Goal: Task Accomplishment & Management: Use online tool/utility

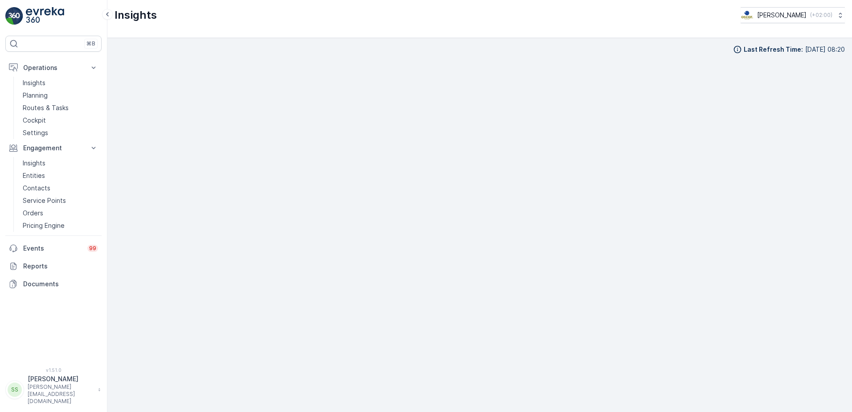
scroll to position [9, 0]
click at [92, 148] on icon at bounding box center [93, 148] width 9 height 9
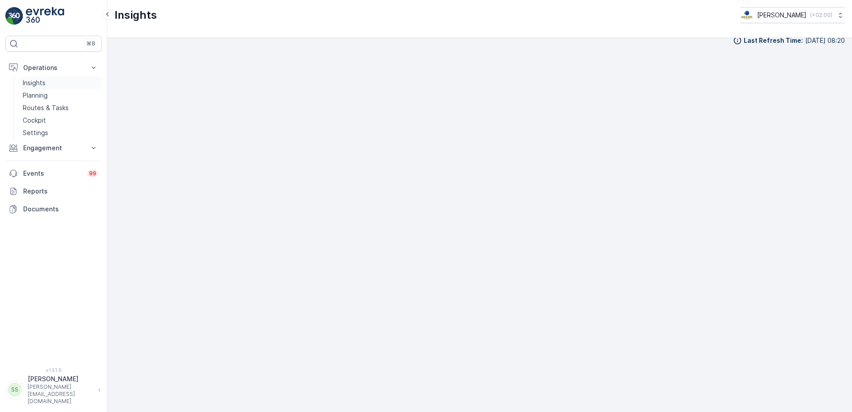
click at [39, 81] on p "Insights" at bounding box center [34, 82] width 23 height 9
drag, startPoint x: 51, startPoint y: 148, endPoint x: 46, endPoint y: 152, distance: 6.3
click at [51, 148] on p "Engagement" at bounding box center [53, 148] width 61 height 9
click at [36, 163] on p "Insights" at bounding box center [34, 163] width 23 height 9
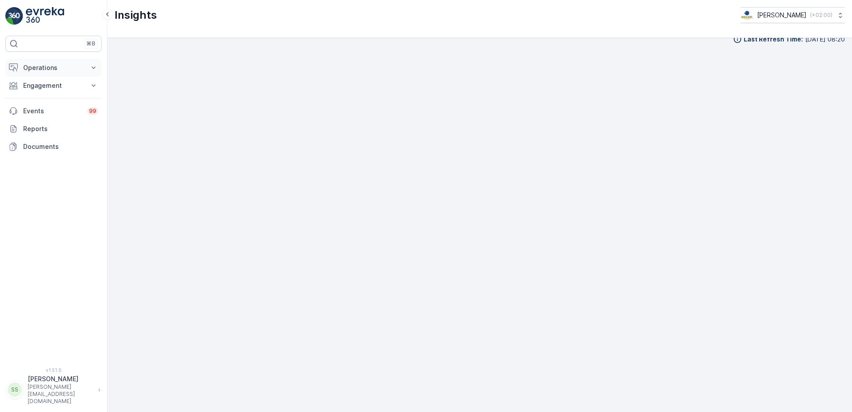
click at [44, 64] on p "Operations" at bounding box center [53, 67] width 61 height 9
click at [44, 106] on p "Routes & Tasks" at bounding box center [46, 107] width 46 height 9
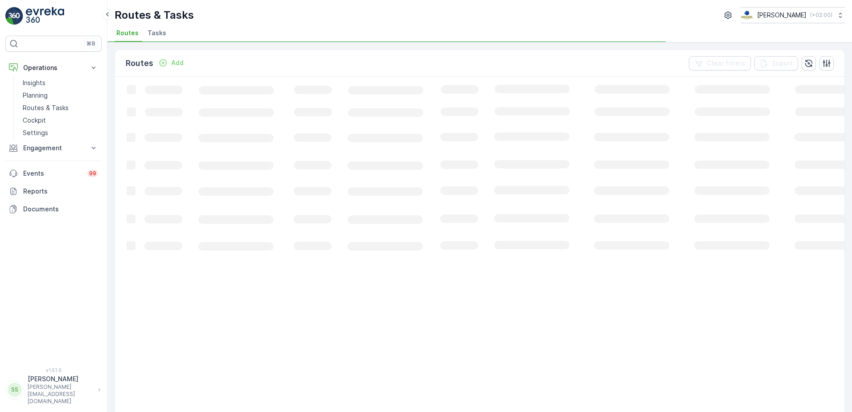
click at [151, 33] on span "Tasks" at bounding box center [157, 33] width 19 height 9
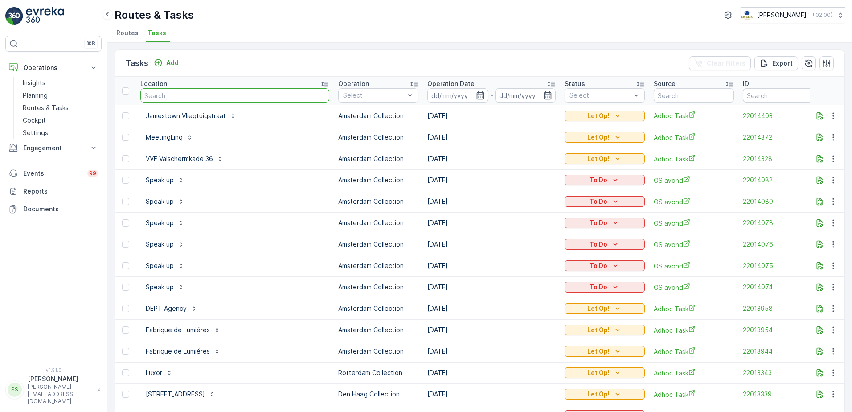
type input "UvA - Bibliotheek Vendelstraat"
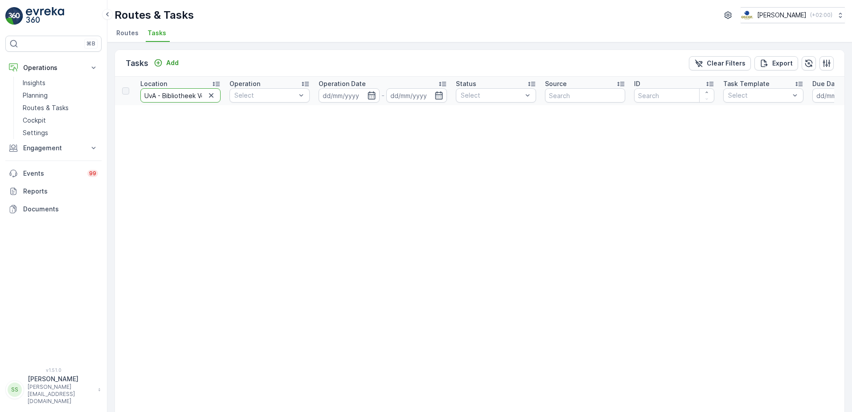
drag, startPoint x: 163, startPoint y: 96, endPoint x: 109, endPoint y: 90, distance: 54.7
click at [108, 95] on div "Tasks Add Clear Filters Export Location UvA - Bibliotheek Vendelstraat Operatio…" at bounding box center [479, 226] width 745 height 369
type input "Bibliotheek Vendelstraat"
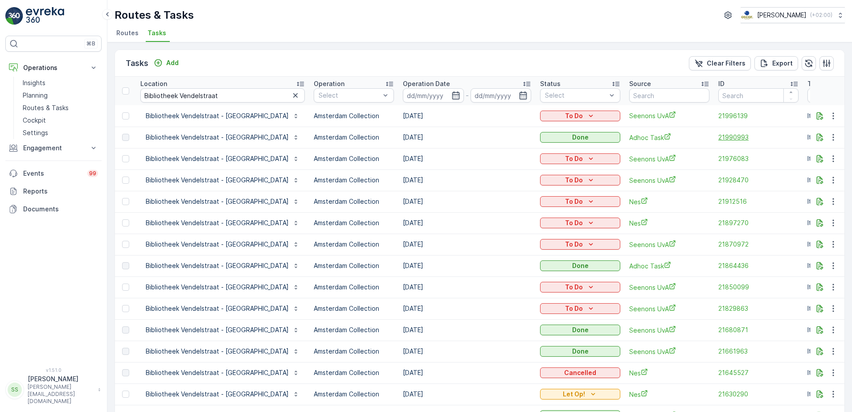
click at [718, 139] on span "21990993" at bounding box center [758, 137] width 80 height 9
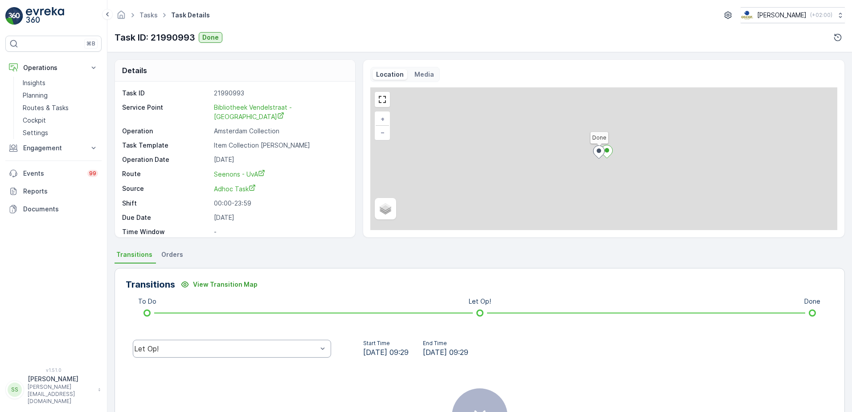
drag, startPoint x: 192, startPoint y: 339, endPoint x: 202, endPoint y: 343, distance: 11.0
click at [193, 341] on div "Let Op!" at bounding box center [232, 348] width 213 height 29
click at [204, 343] on div "Let Op!" at bounding box center [232, 349] width 198 height 18
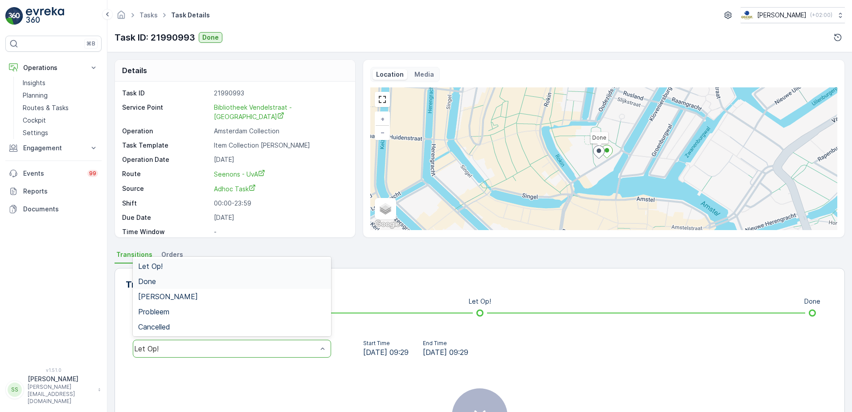
click at [152, 284] on span "Done" at bounding box center [147, 281] width 18 height 8
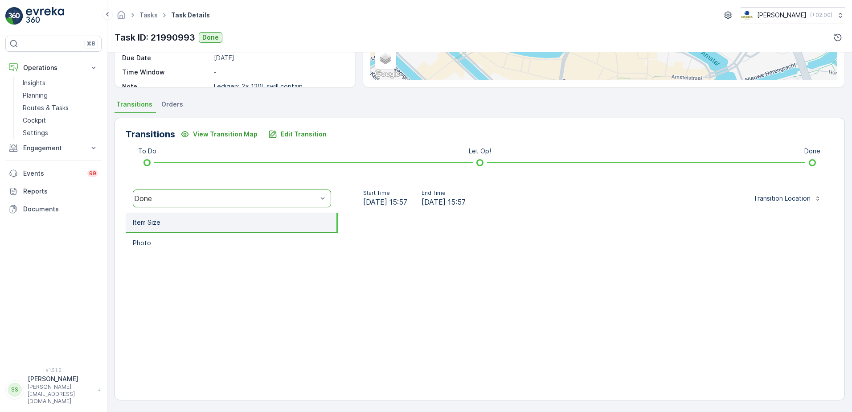
scroll to position [12, 0]
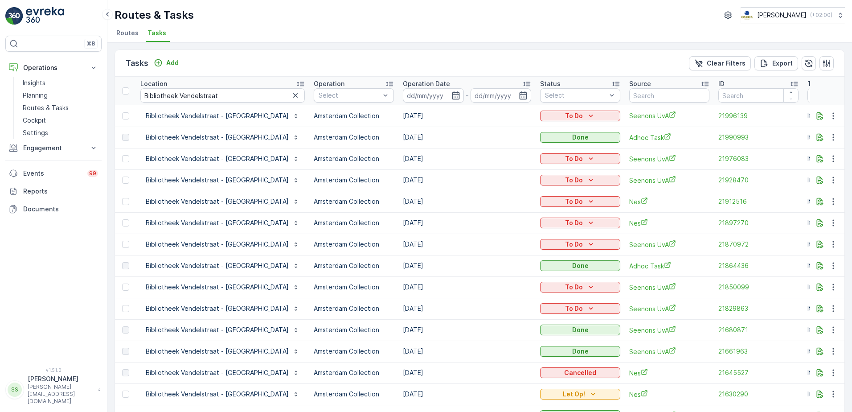
scroll to position [45, 0]
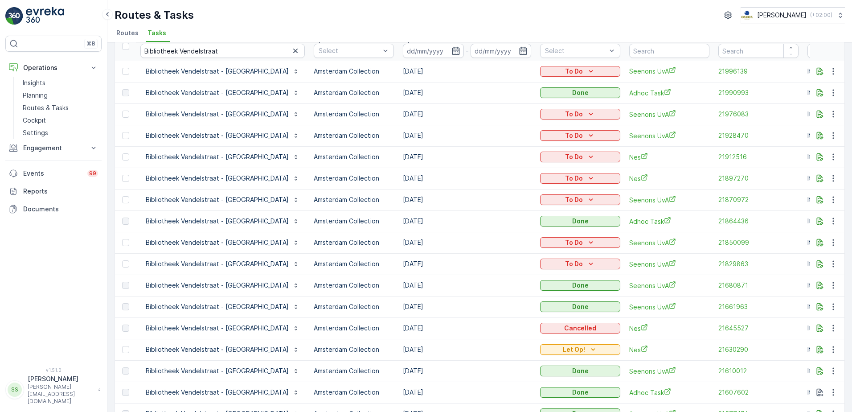
click at [718, 220] on span "21864436" at bounding box center [758, 221] width 80 height 9
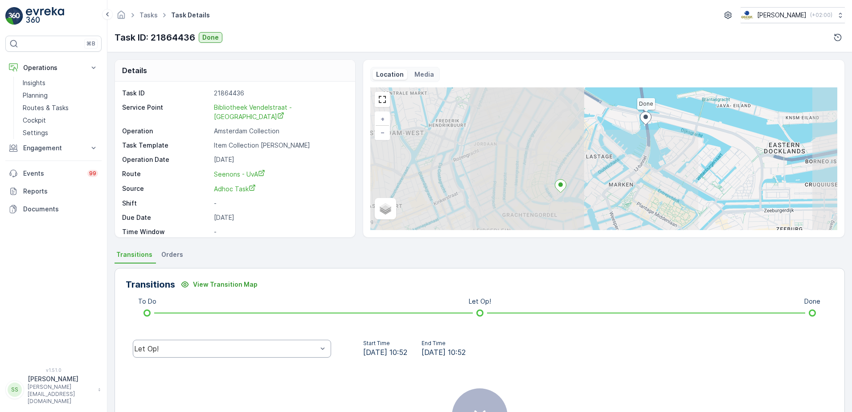
click at [158, 343] on div "Let Op!" at bounding box center [232, 349] width 198 height 18
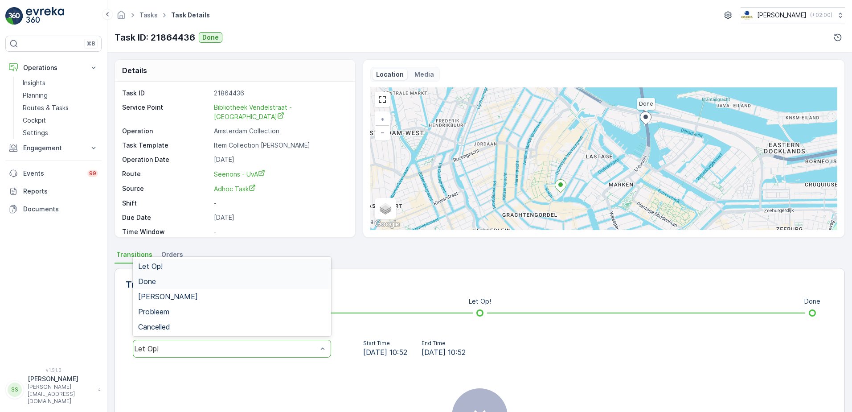
click at [153, 283] on span "Done" at bounding box center [147, 281] width 18 height 8
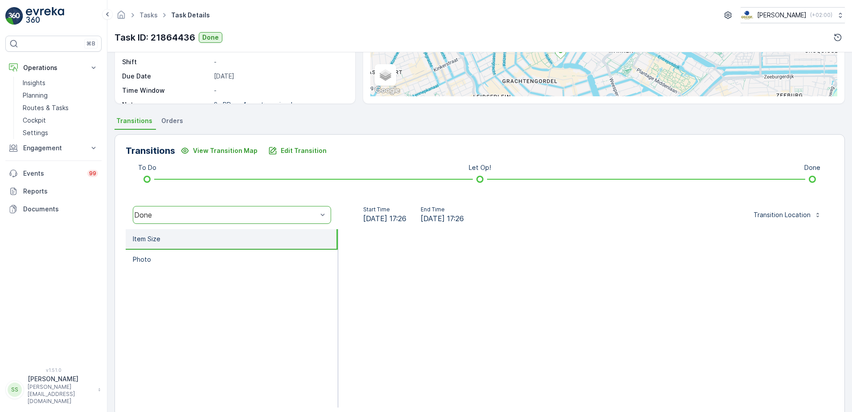
scroll to position [12, 0]
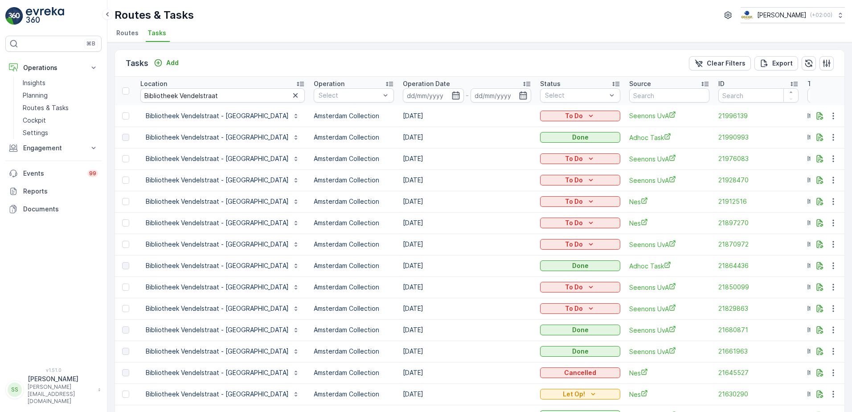
scroll to position [45, 0]
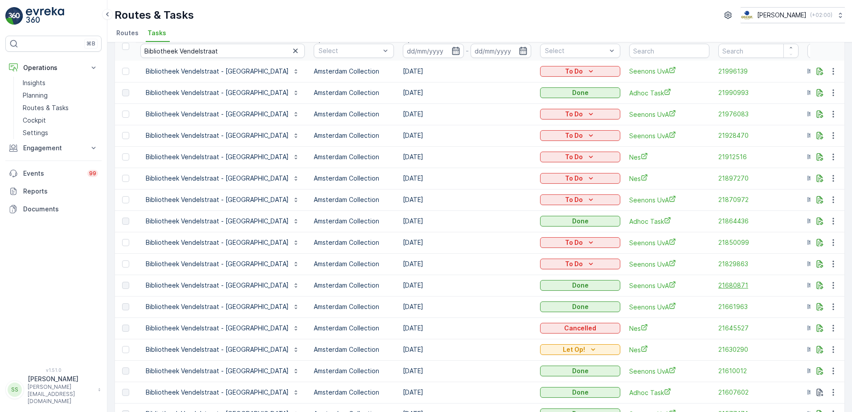
click at [718, 281] on span "21680871" at bounding box center [758, 285] width 80 height 9
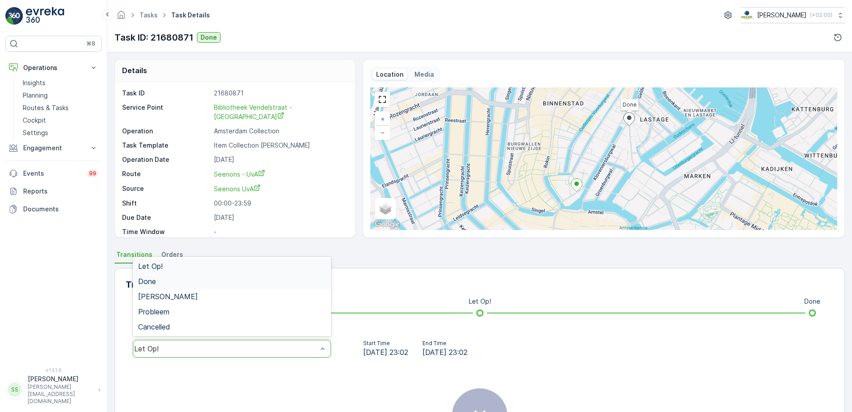
click at [142, 279] on span "Done" at bounding box center [147, 281] width 18 height 8
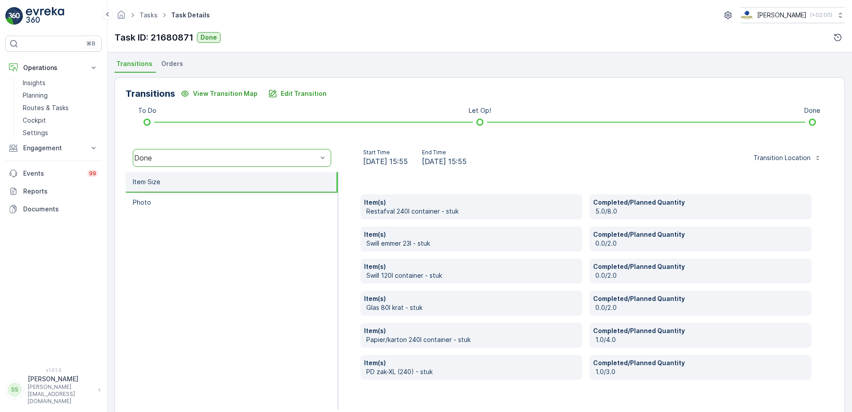
scroll to position [209, 0]
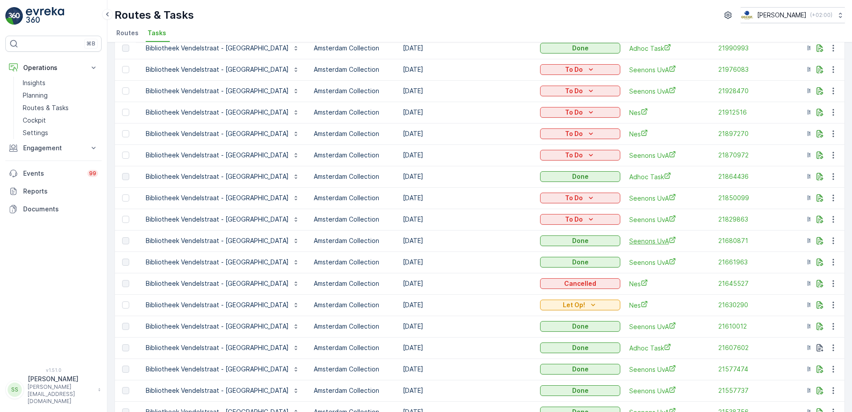
scroll to position [134, 0]
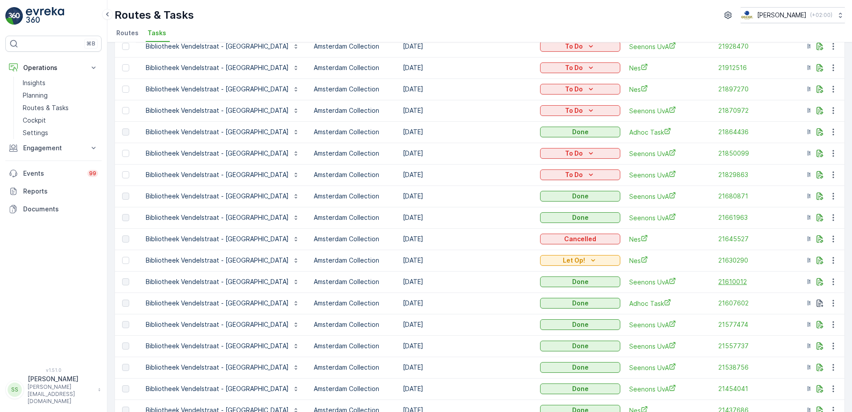
click at [718, 279] on span "21610012" at bounding box center [758, 281] width 80 height 9
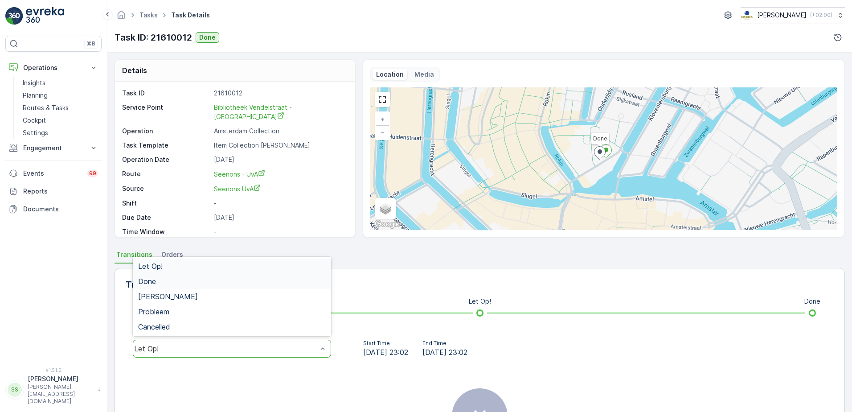
click at [173, 280] on div "Done" at bounding box center [232, 281] width 188 height 8
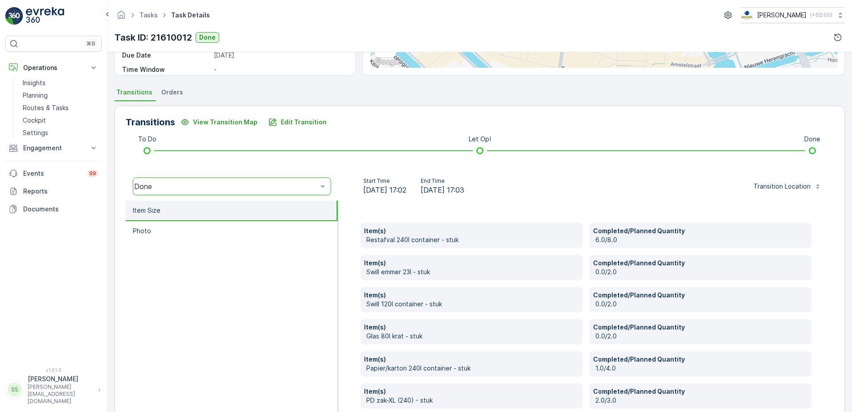
scroll to position [178, 0]
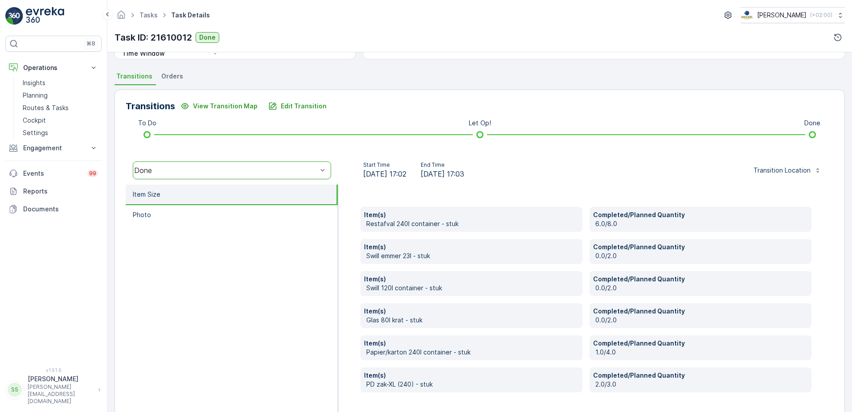
click at [354, 196] on div "Item(s) Restafval 240l container - stuk Completed/Planned Quantity 6.0/8.0 Item…" at bounding box center [586, 303] width 496 height 237
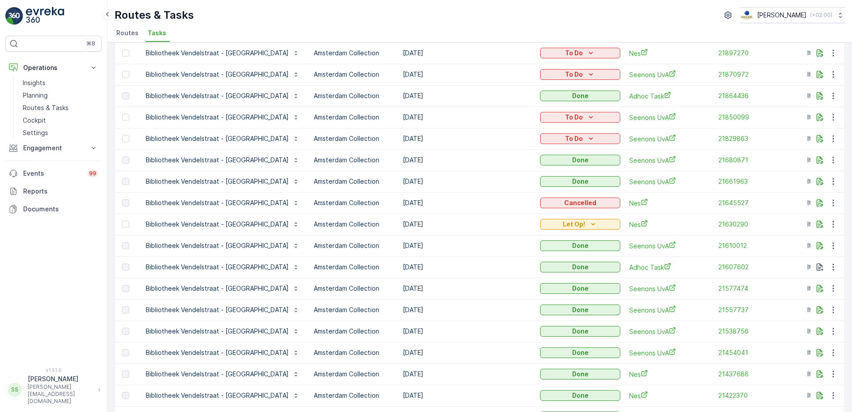
scroll to position [178, 0]
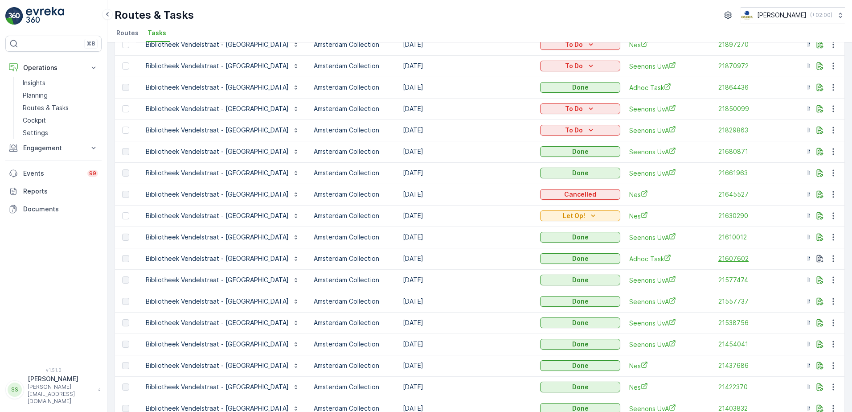
click at [718, 258] on span "21607602" at bounding box center [758, 258] width 80 height 9
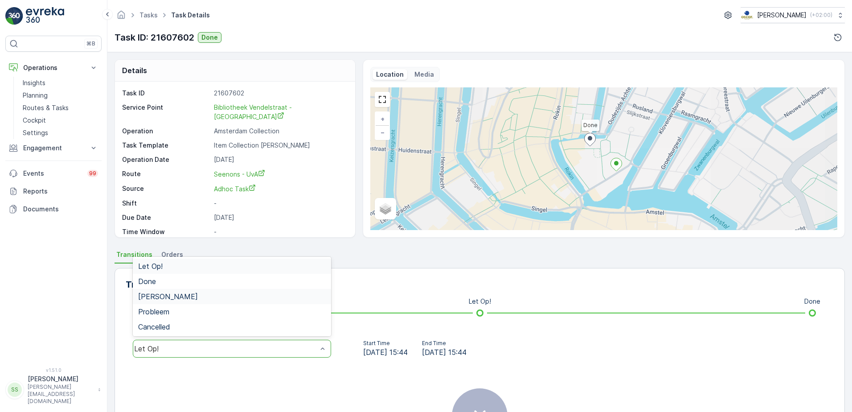
click at [156, 279] on span "Done" at bounding box center [147, 281] width 18 height 8
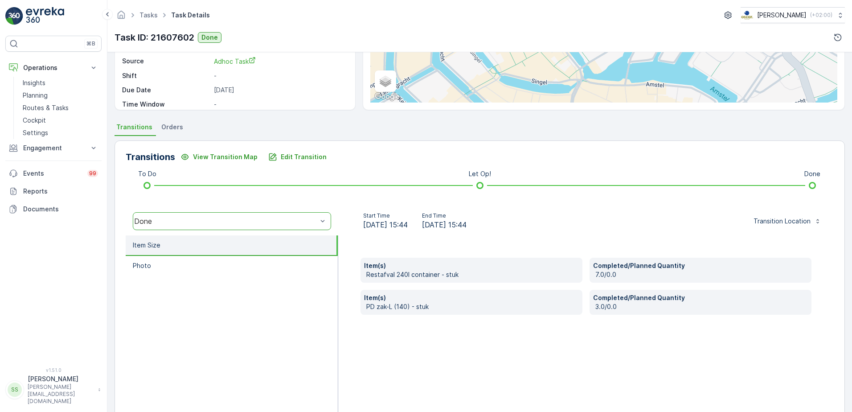
scroll to position [150, 0]
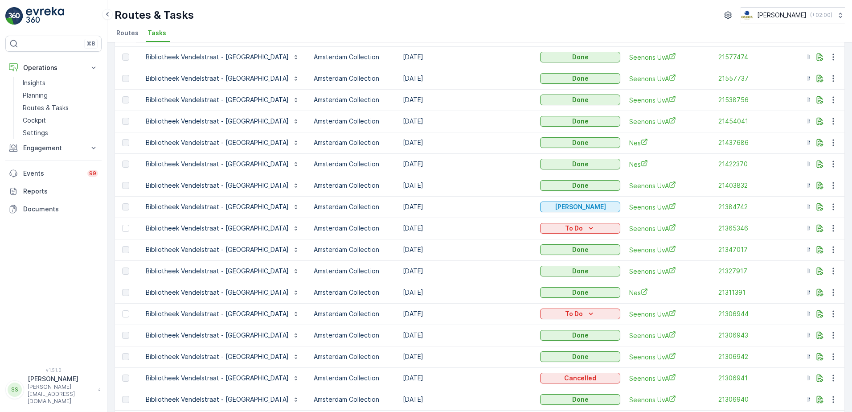
scroll to position [312, 0]
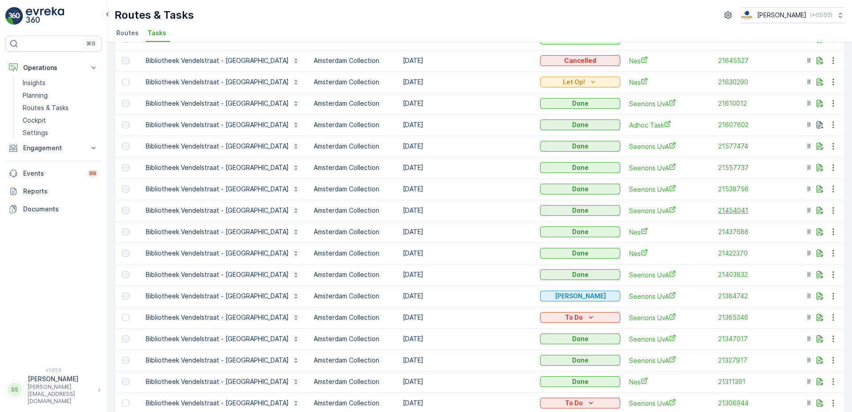
click at [718, 210] on span "21454041" at bounding box center [758, 210] width 80 height 9
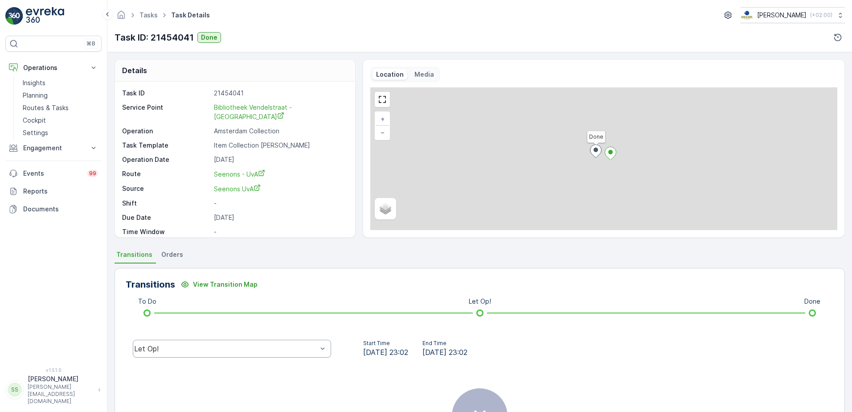
click at [182, 357] on div "Let Op!" at bounding box center [232, 348] width 213 height 29
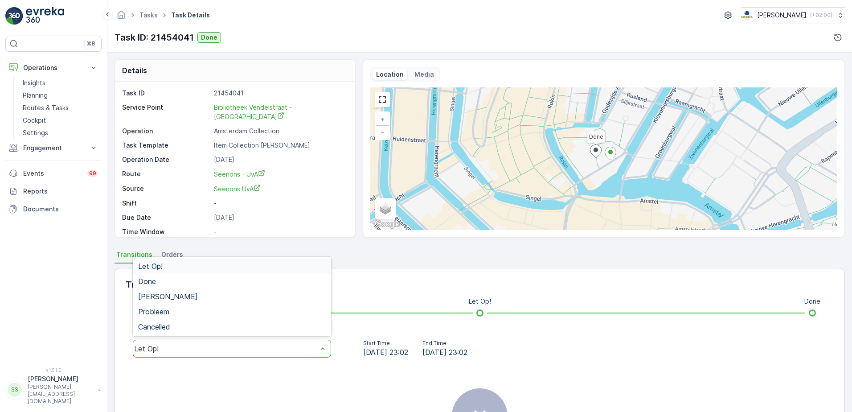
click at [152, 354] on div "Let Op!" at bounding box center [232, 349] width 198 height 18
click at [160, 280] on div "Done" at bounding box center [232, 281] width 188 height 8
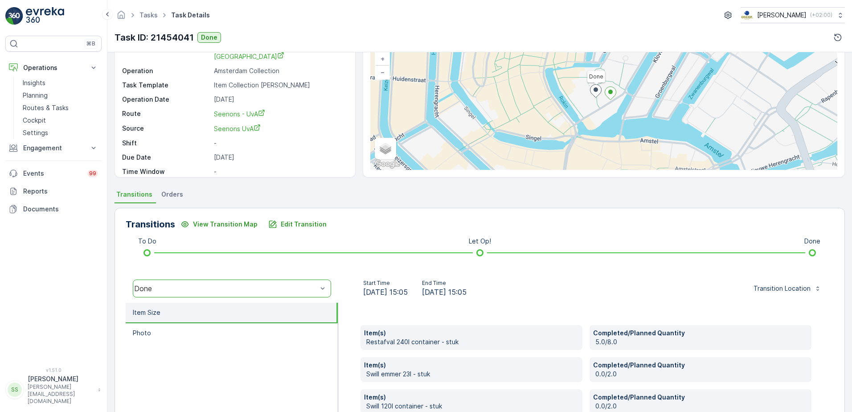
scroll to position [178, 0]
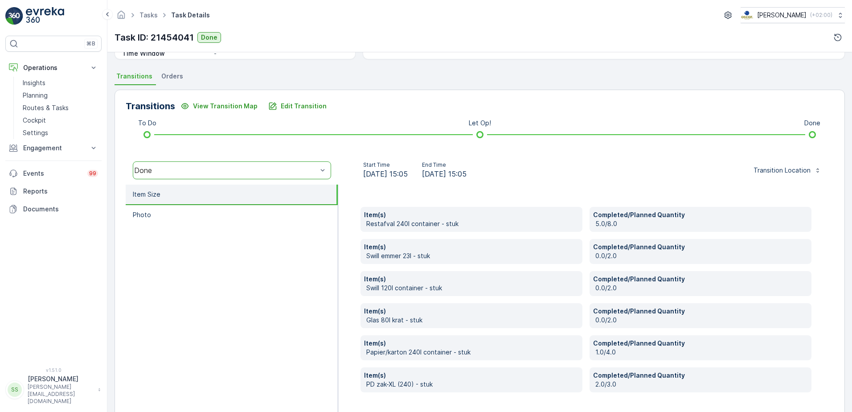
click at [347, 271] on div "Item(s) Restafval 240l container - stuk Completed/Planned Quantity 5.0/8.0 Item…" at bounding box center [586, 303] width 496 height 237
click at [250, 341] on ul "Item Size Photo" at bounding box center [232, 303] width 213 height 237
click at [201, 295] on ul "Item Size Photo" at bounding box center [232, 303] width 213 height 237
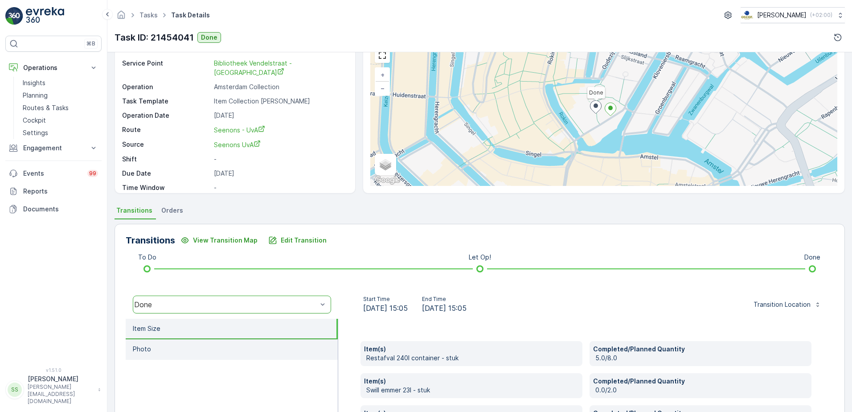
scroll to position [0, 0]
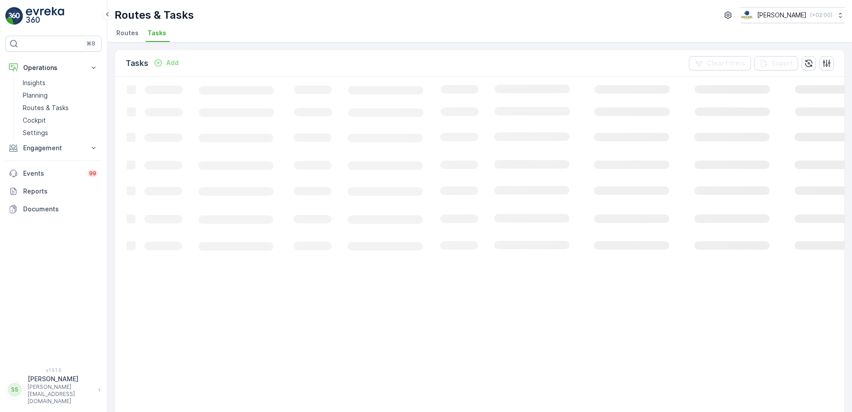
click at [184, 12] on p "Routes & Tasks" at bounding box center [154, 15] width 79 height 14
click at [183, 12] on p "Routes & Tasks" at bounding box center [154, 15] width 79 height 14
drag, startPoint x: 183, startPoint y: 12, endPoint x: 321, endPoint y: 13, distance: 138.2
click at [321, 13] on div "Routes & Tasks [PERSON_NAME] ( +02:00 )" at bounding box center [480, 15] width 731 height 16
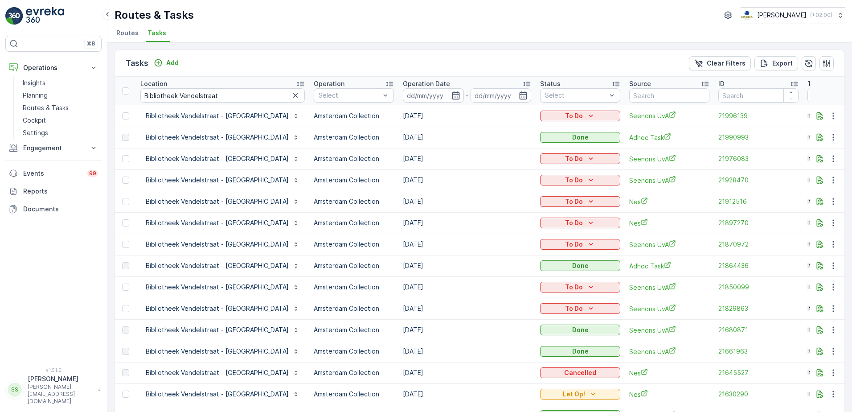
click at [210, 29] on ul "Routes Tasks" at bounding box center [476, 34] width 723 height 15
click at [718, 354] on span "21661963" at bounding box center [758, 351] width 80 height 9
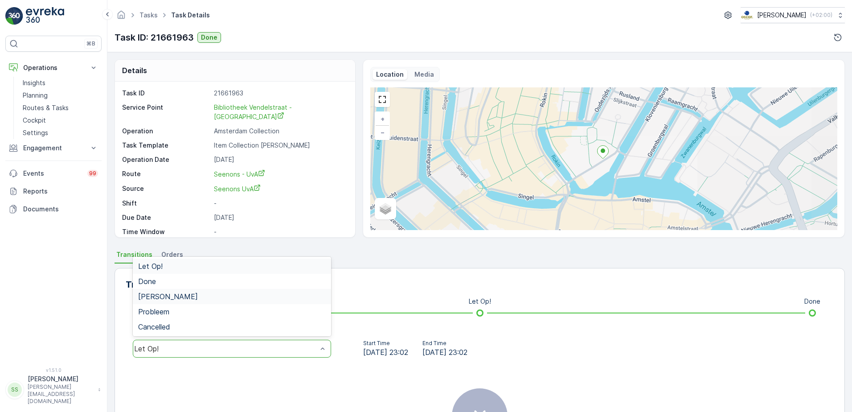
click at [155, 281] on span "Done" at bounding box center [147, 281] width 18 height 8
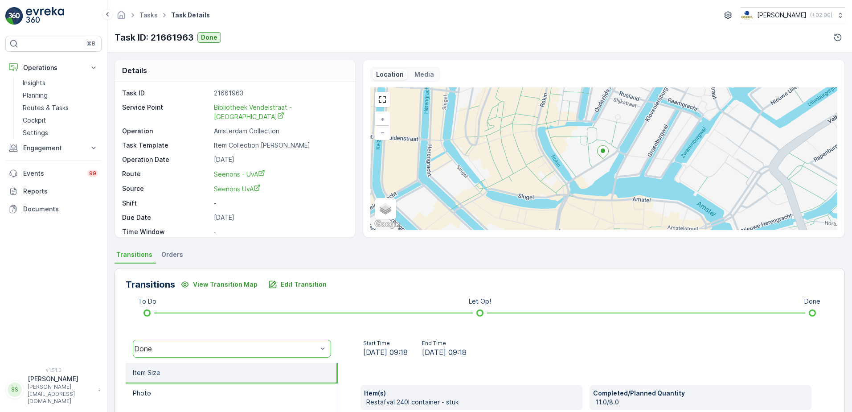
click at [378, 286] on div "Transitions View Transition Map Edit Transition" at bounding box center [480, 284] width 708 height 14
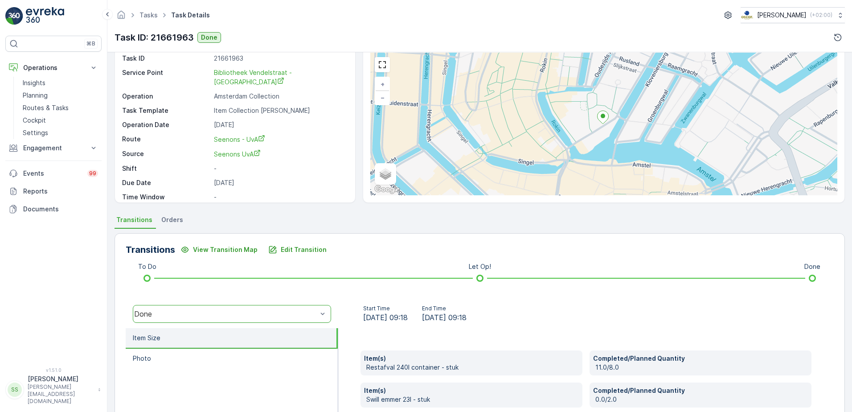
scroll to position [89, 0]
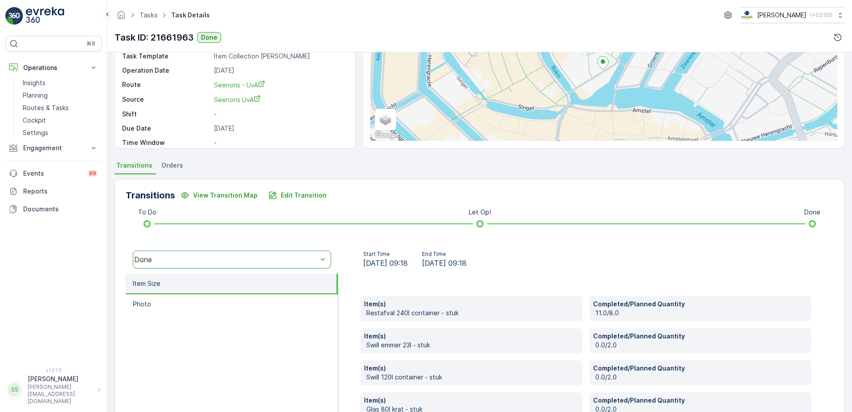
click at [348, 304] on div "Item(s) Restafval 240l container - stuk Completed/Planned Quantity 11.0/8.0 Ite…" at bounding box center [586, 392] width 496 height 237
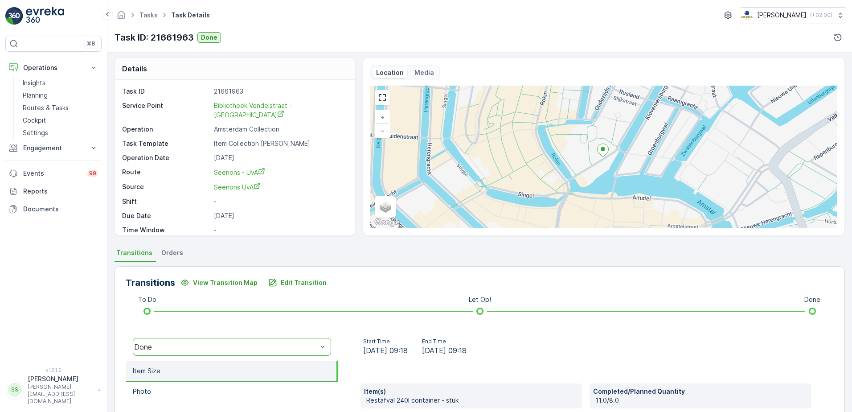
scroll to position [0, 0]
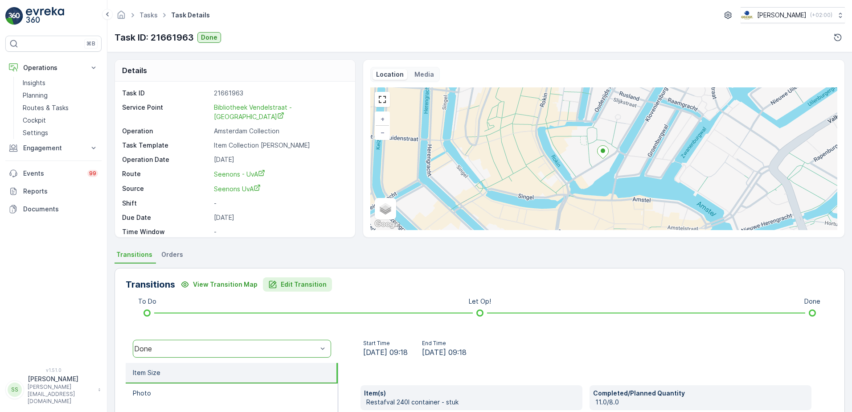
click at [286, 279] on button "Edit Transition" at bounding box center [297, 284] width 69 height 14
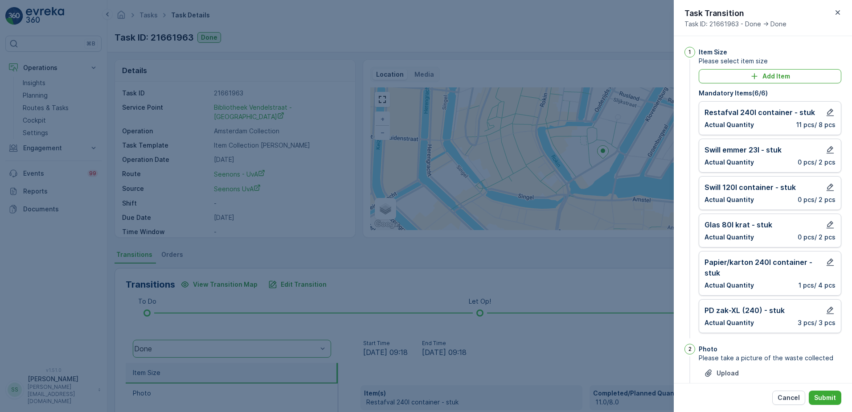
click at [821, 113] on div "Restafval 240l container - stuk" at bounding box center [770, 112] width 131 height 11
click at [829, 112] on icon "button" at bounding box center [830, 112] width 9 height 9
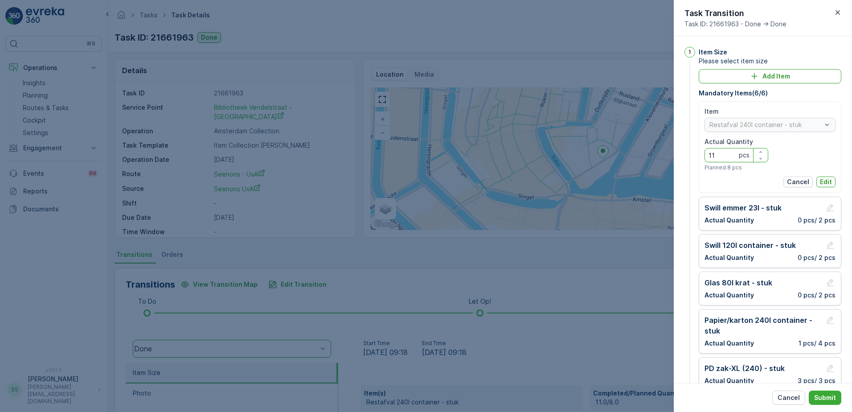
click at [730, 153] on Quantity "11" at bounding box center [737, 155] width 64 height 14
type Quantity "1"
click at [826, 180] on p "Edit" at bounding box center [826, 181] width 12 height 9
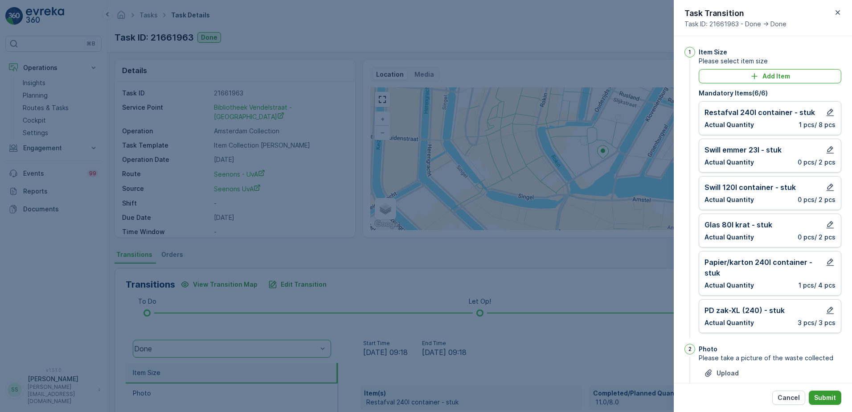
click at [823, 398] on p "Submit" at bounding box center [825, 397] width 22 height 9
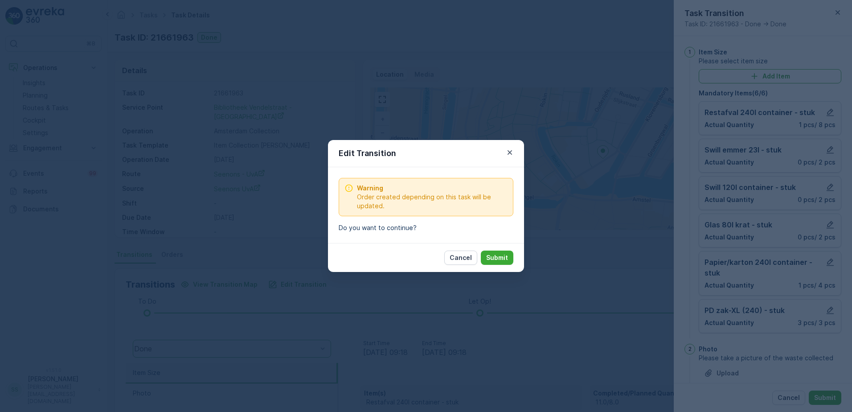
click at [502, 249] on div "Cancel Submit" at bounding box center [426, 257] width 196 height 29
click at [496, 257] on p "Submit" at bounding box center [497, 257] width 22 height 9
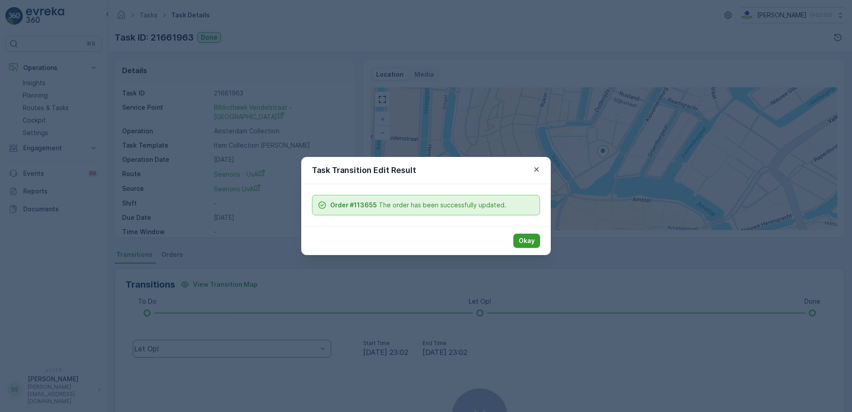
click at [525, 244] on p "Okay" at bounding box center [527, 240] width 16 height 9
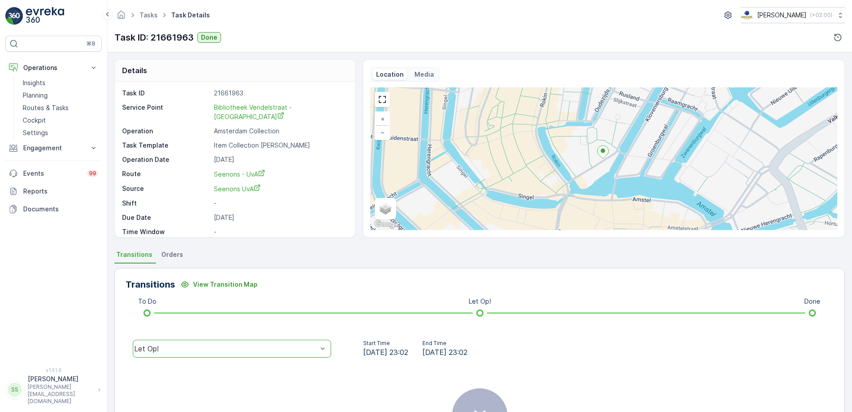
click at [644, 249] on ul "Transitions Orders" at bounding box center [480, 255] width 731 height 15
click at [402, 255] on ul "Transitions Orders" at bounding box center [480, 255] width 731 height 15
click at [307, 169] on link "Seenons - UvA" at bounding box center [280, 173] width 132 height 9
click at [295, 64] on div "Details" at bounding box center [235, 71] width 240 height 22
click at [43, 106] on p "Routes & Tasks" at bounding box center [46, 107] width 46 height 9
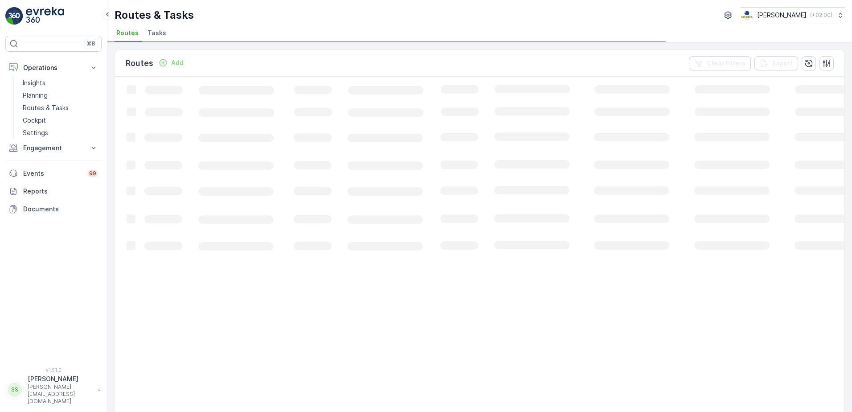
click at [262, 56] on div "Routes Add Clear Filters Export" at bounding box center [480, 63] width 730 height 27
click at [239, 64] on div "Routes Add Clear Filters Export" at bounding box center [480, 63] width 730 height 27
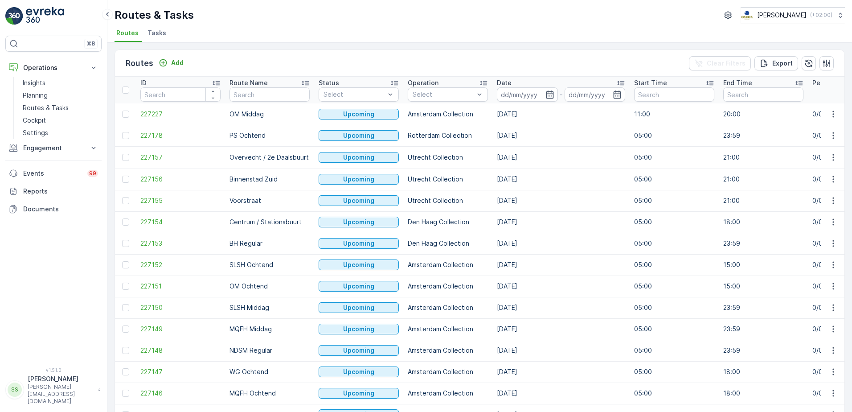
click at [234, 63] on div "Routes Add Clear Filters Export" at bounding box center [480, 63] width 730 height 27
click at [245, 54] on div "Routes Add Clear Filters Export" at bounding box center [480, 63] width 730 height 27
drag, startPoint x: 210, startPoint y: 62, endPoint x: 270, endPoint y: 64, distance: 59.8
click at [270, 64] on div "Routes Add Clear Filters Export" at bounding box center [480, 63] width 730 height 27
click at [314, 56] on div "Routes Add Clear Filters Export" at bounding box center [480, 63] width 730 height 27
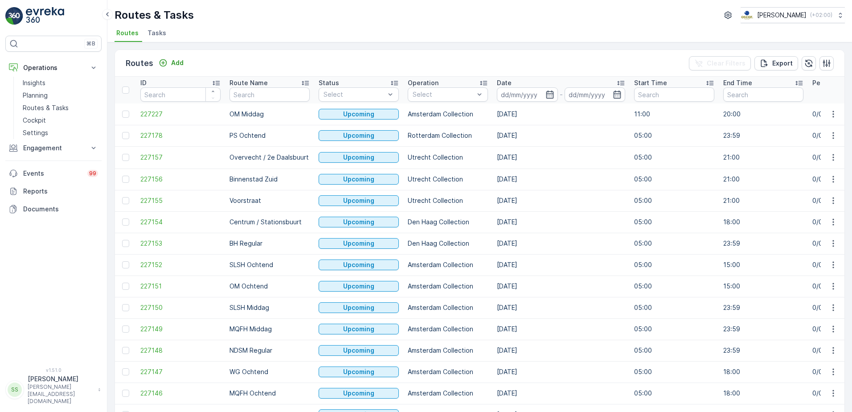
click at [261, 58] on div "Routes Add Clear Filters Export" at bounding box center [480, 63] width 730 height 27
click at [257, 22] on div "Routes & Tasks [PERSON_NAME] ( +02:00 )" at bounding box center [480, 15] width 731 height 16
click at [227, 24] on div "Routes & Tasks [PERSON_NAME] ( +02:00 ) Routes Tasks" at bounding box center [479, 21] width 745 height 42
